Goal: Information Seeking & Learning: Learn about a topic

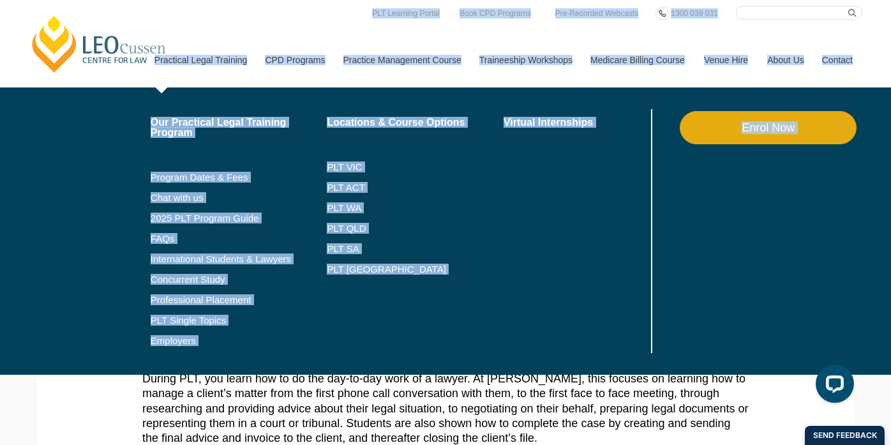
drag, startPoint x: 0, startPoint y: 0, endPoint x: 182, endPoint y: 34, distance: 185.6
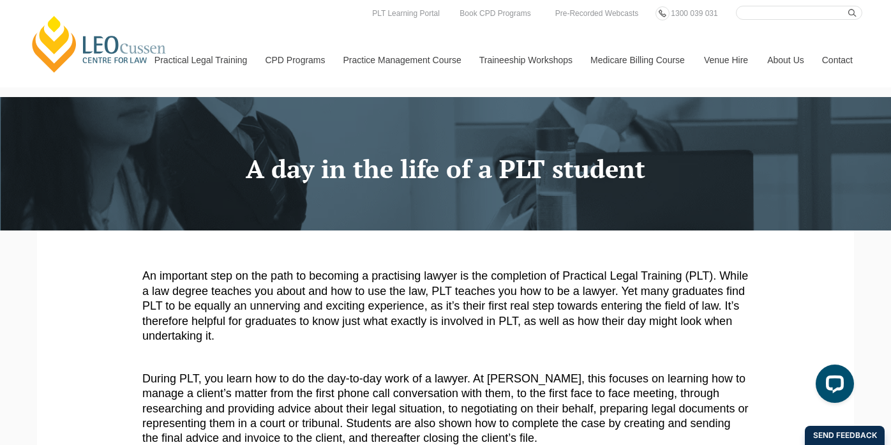
click at [91, 222] on div at bounding box center [445, 163] width 891 height 133
